Goal: Task Accomplishment & Management: Complete application form

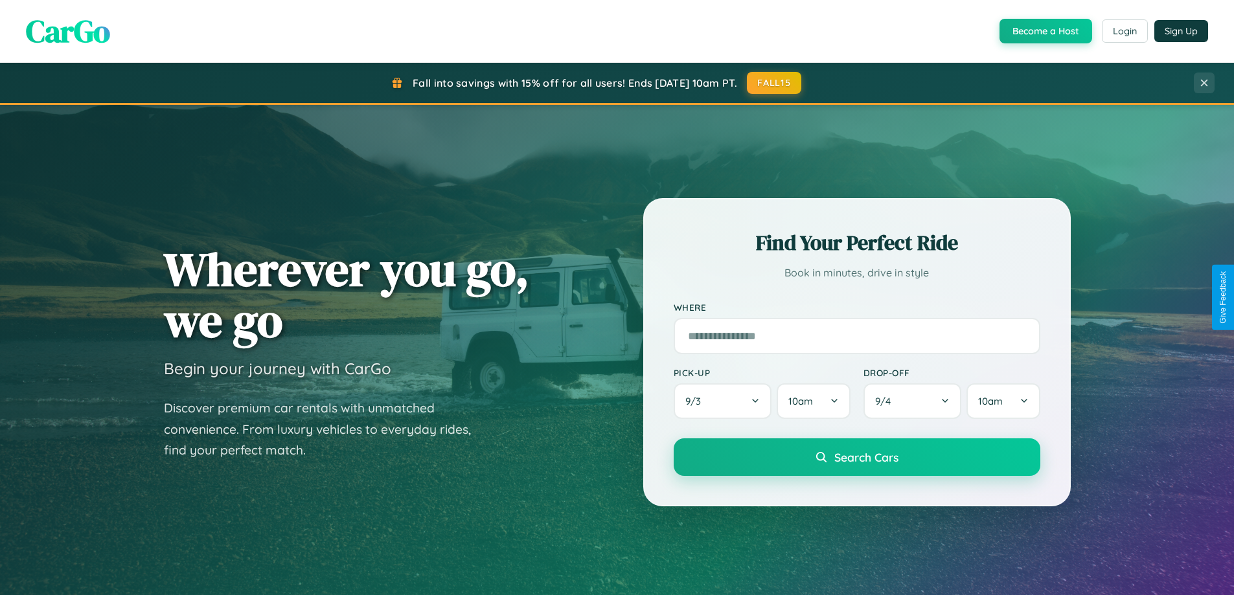
scroll to position [559, 0]
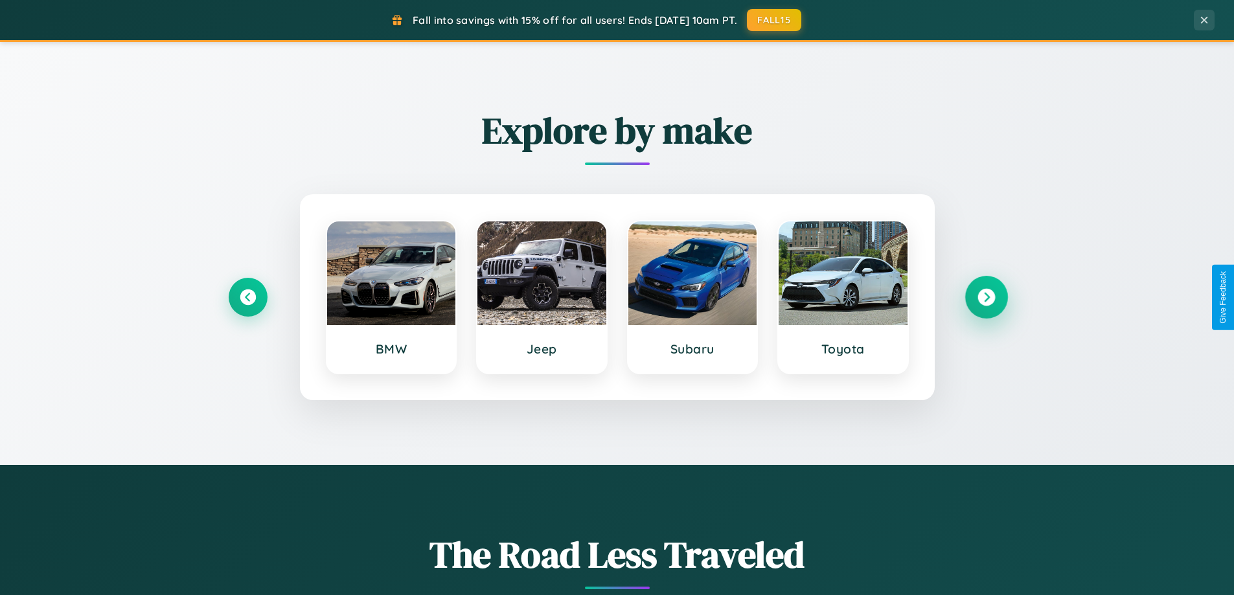
click at [986, 297] on icon at bounding box center [986, 297] width 17 height 17
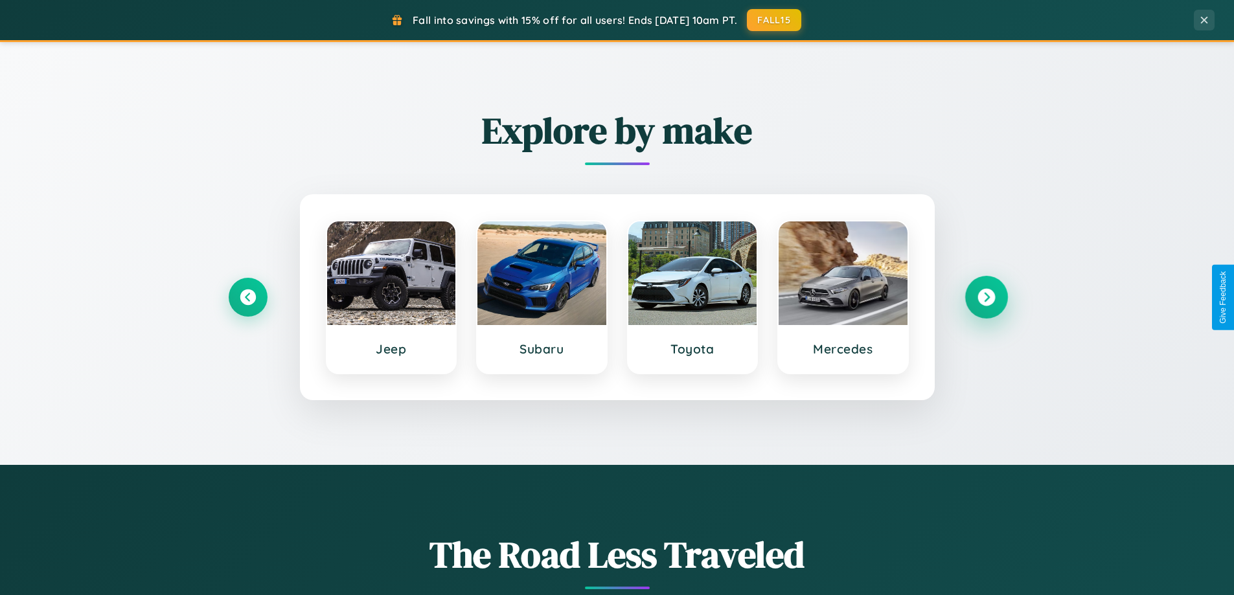
click at [986, 297] on icon at bounding box center [986, 297] width 17 height 17
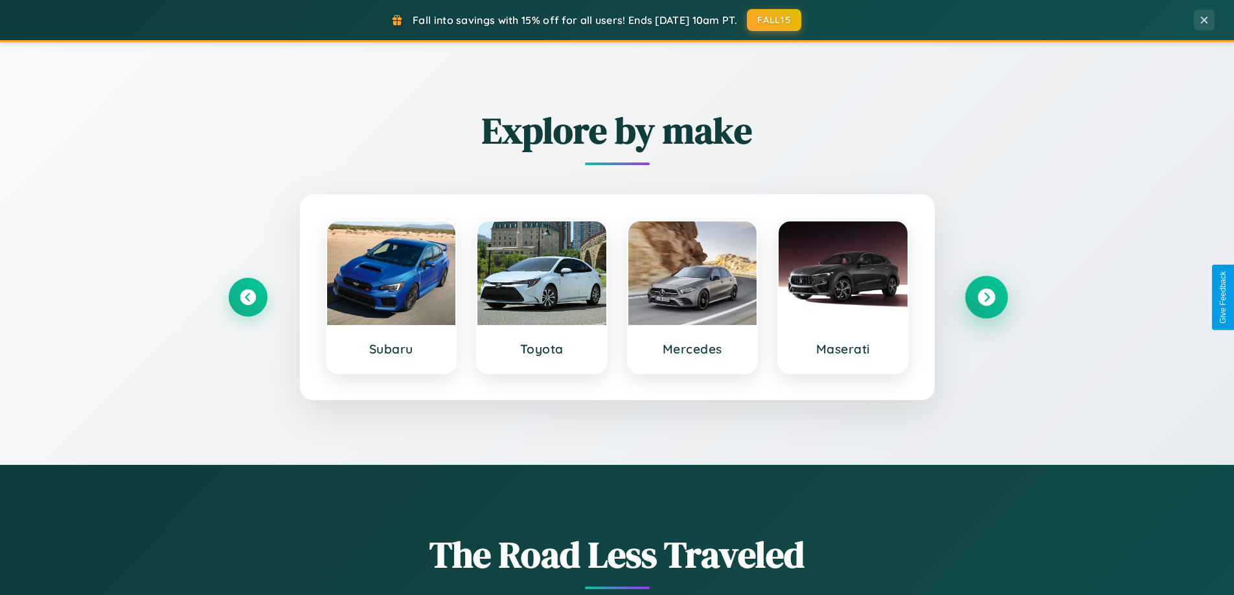
click at [986, 297] on icon at bounding box center [986, 297] width 17 height 17
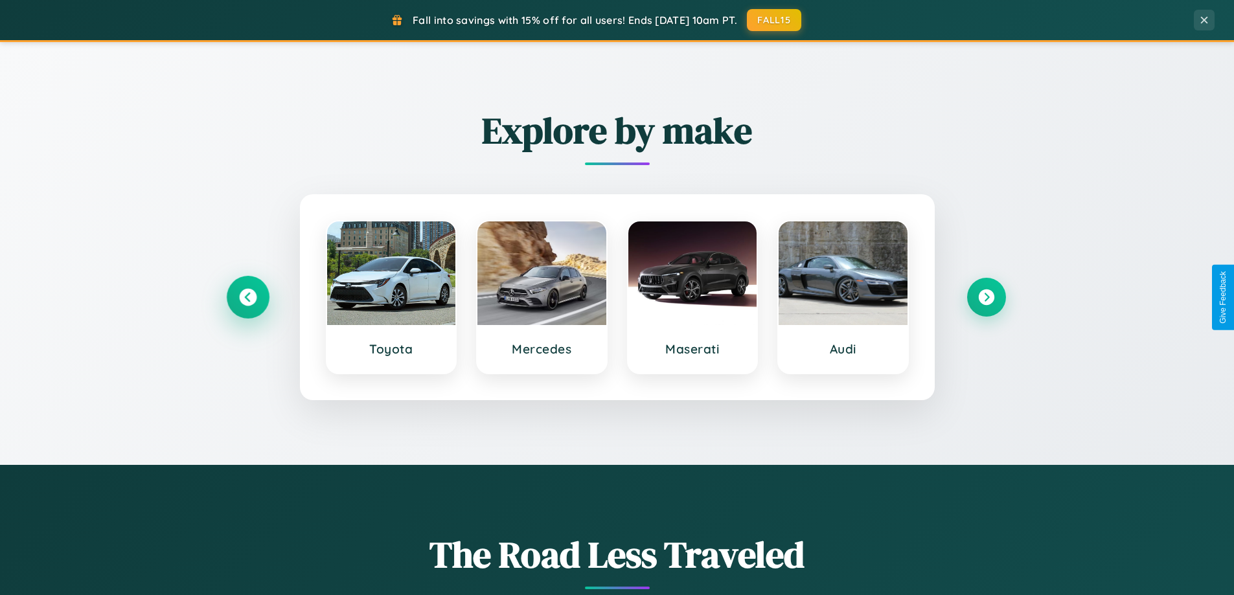
click at [248, 297] on icon at bounding box center [247, 297] width 17 height 17
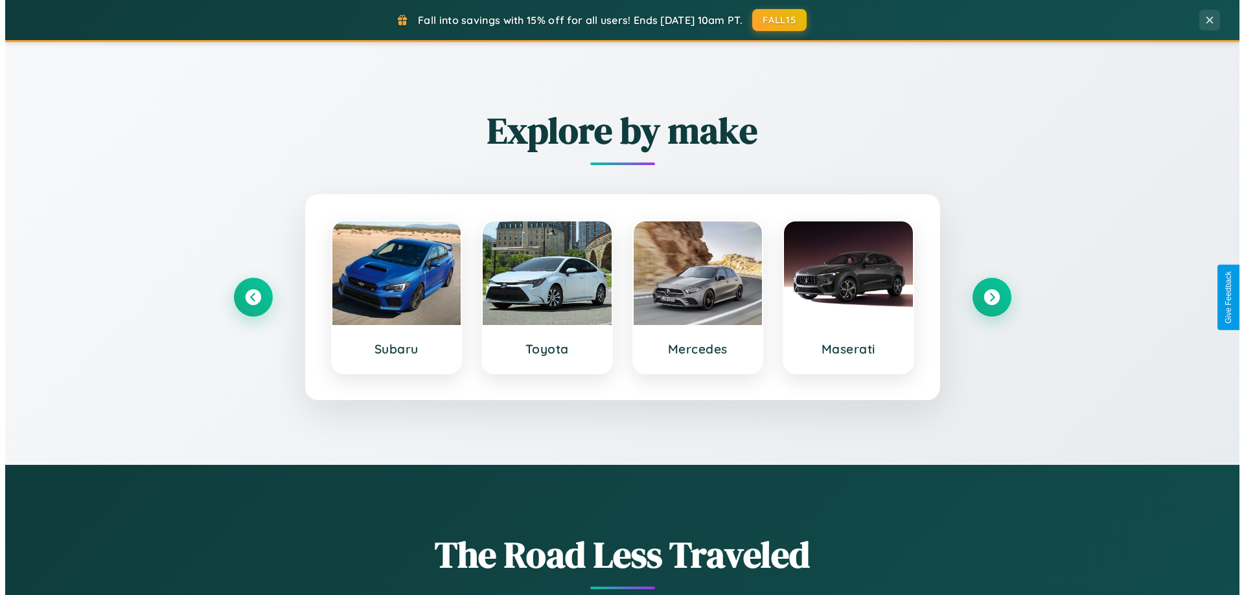
scroll to position [0, 0]
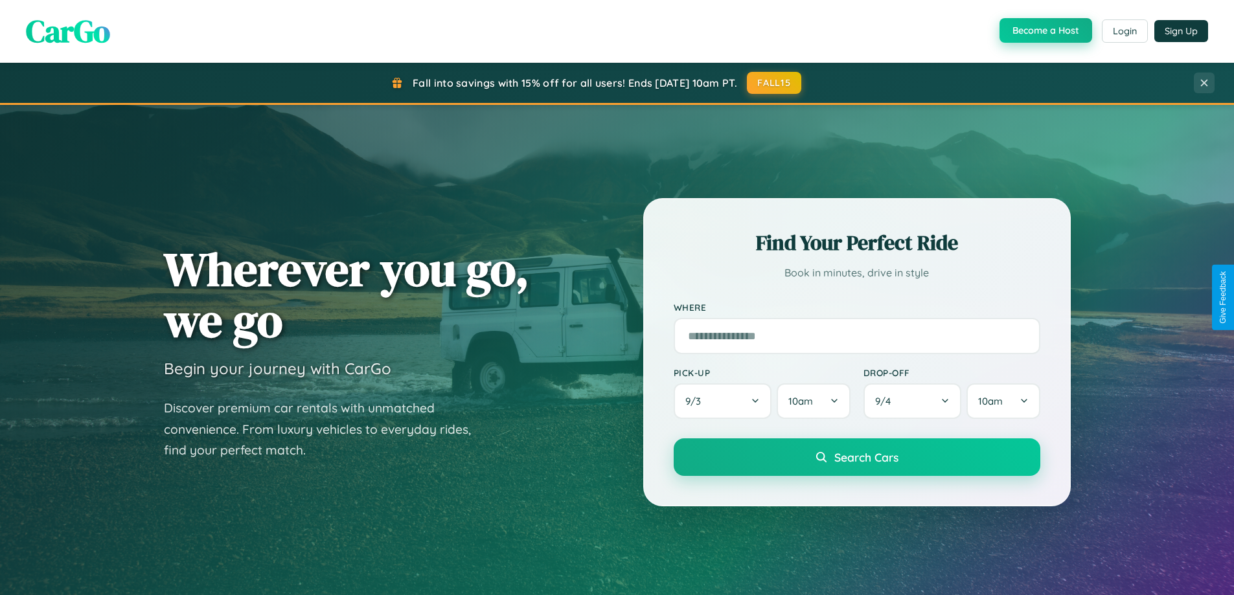
click at [1045, 30] on button "Become a Host" at bounding box center [1046, 30] width 93 height 25
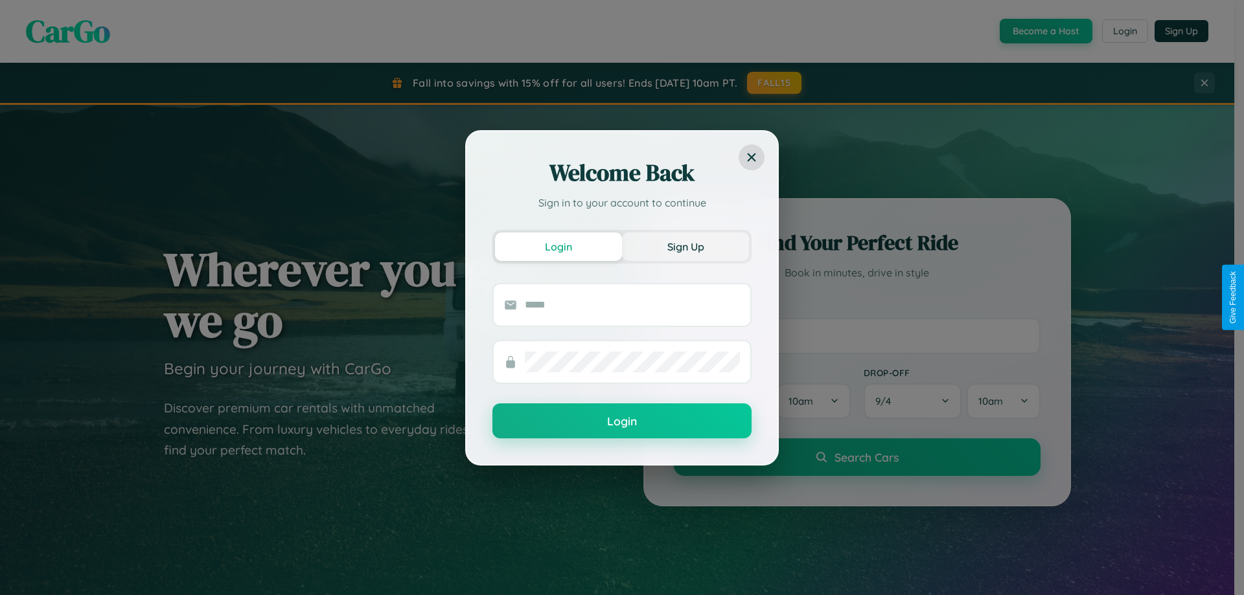
click at [686, 246] on button "Sign Up" at bounding box center [685, 247] width 127 height 29
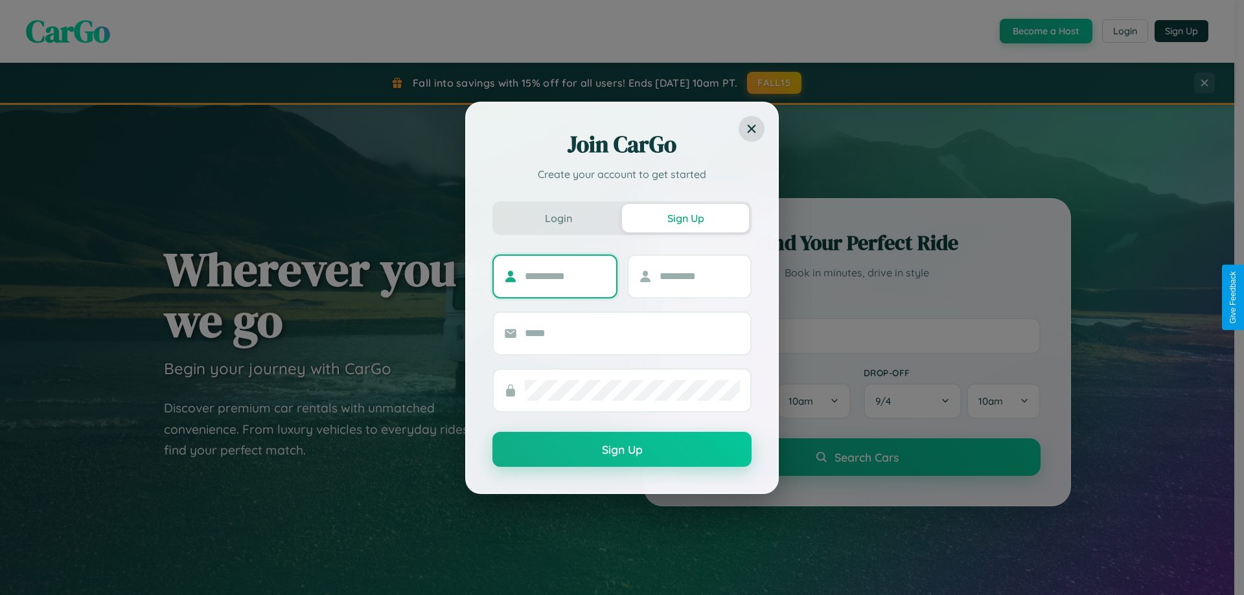
click at [565, 276] on input "text" at bounding box center [565, 276] width 81 height 21
type input "******"
click at [699, 276] on input "text" at bounding box center [700, 276] width 81 height 21
type input "******"
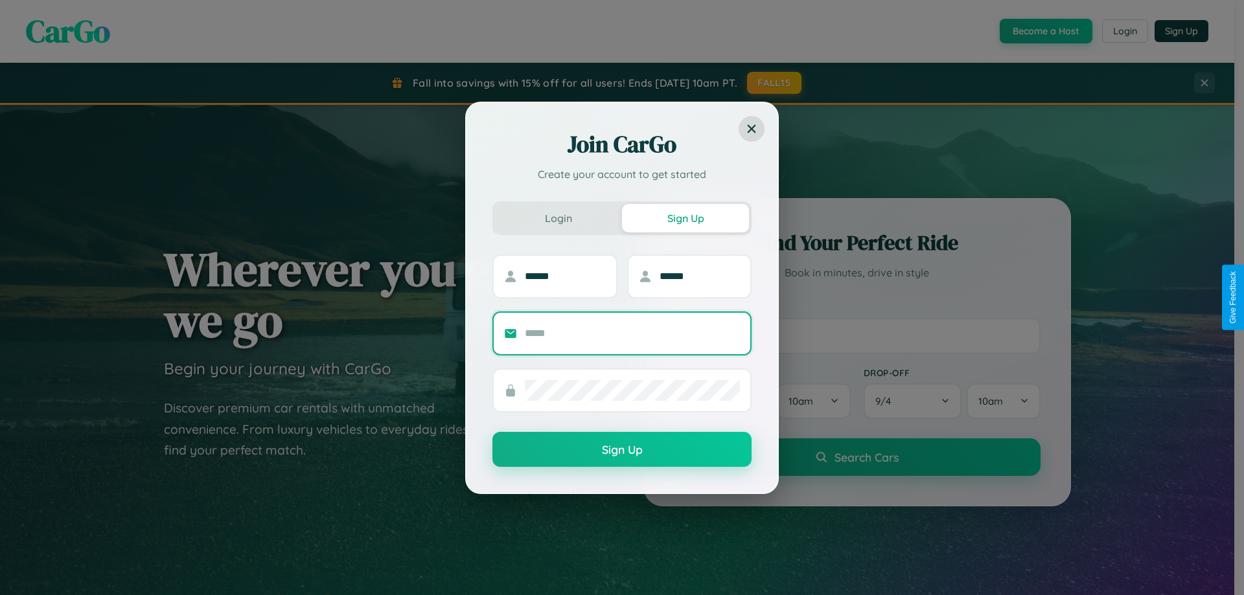
click at [632, 333] on input "text" at bounding box center [632, 333] width 215 height 21
type input "**********"
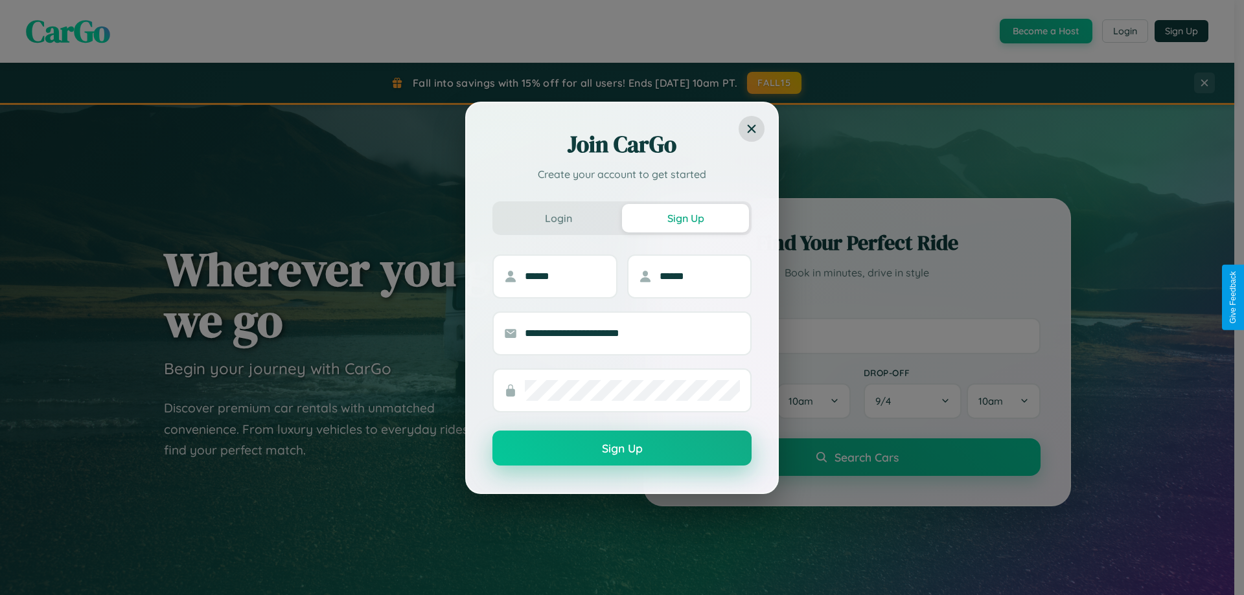
click at [622, 448] on button "Sign Up" at bounding box center [621, 448] width 259 height 35
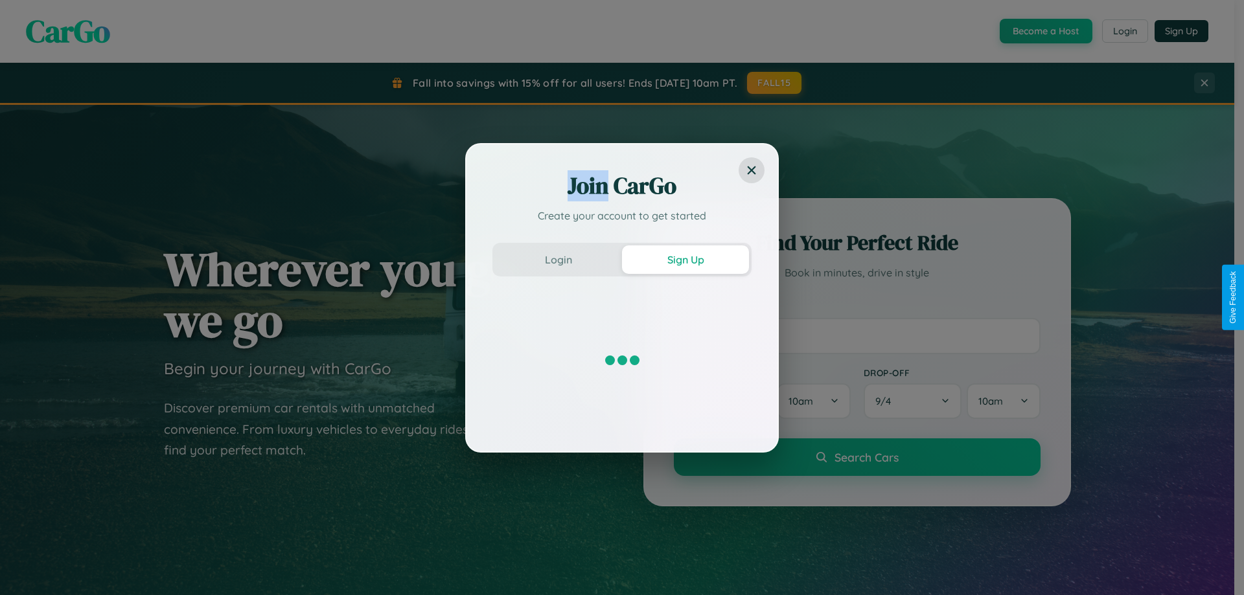
click at [1045, 31] on div "Join CarGo Create your account to get started Login Sign Up" at bounding box center [622, 297] width 1244 height 595
click at [686, 259] on button "Sign Up" at bounding box center [685, 260] width 127 height 29
